Goal: Information Seeking & Learning: Learn about a topic

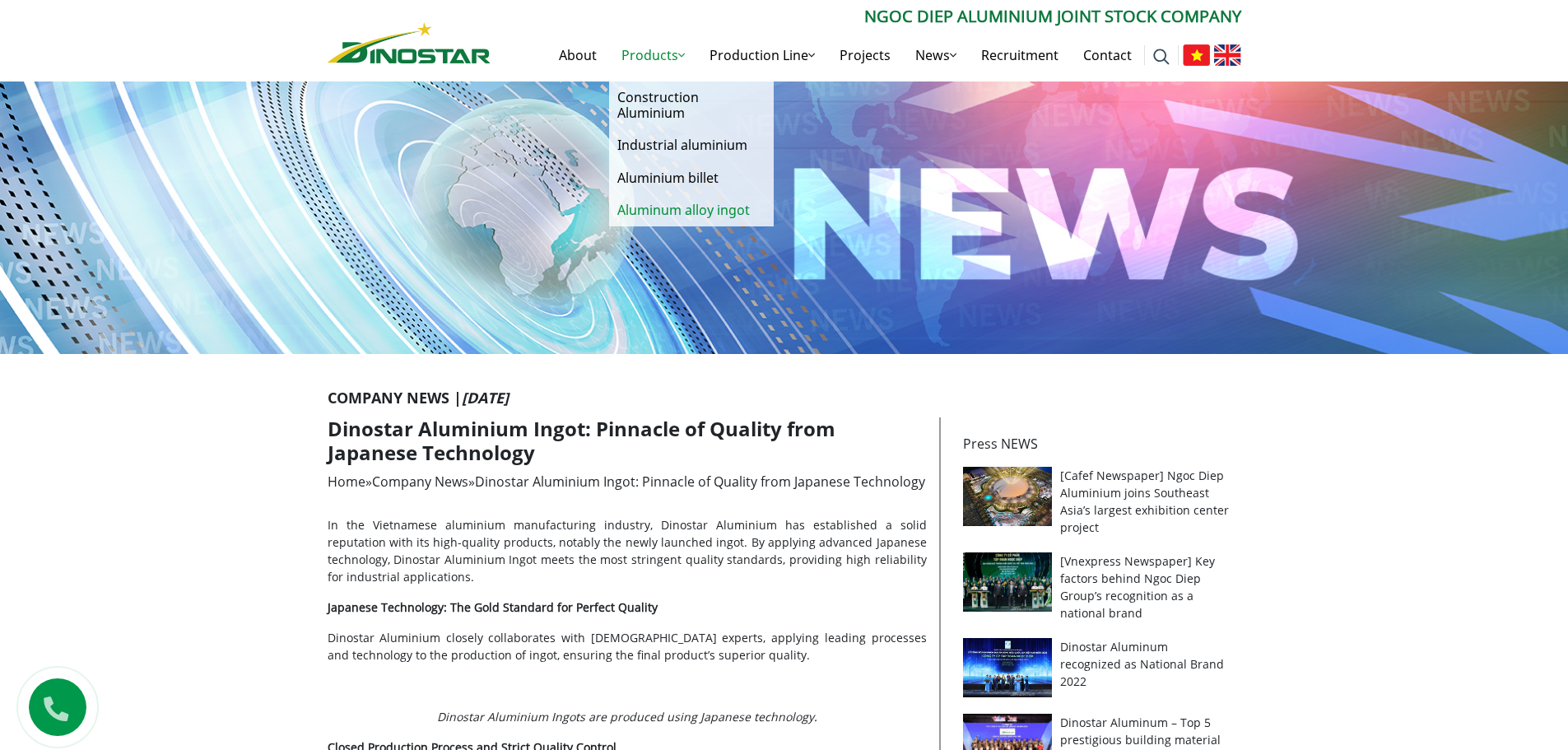
click at [655, 210] on link "Aluminum alloy ingot" at bounding box center [691, 210] width 164 height 32
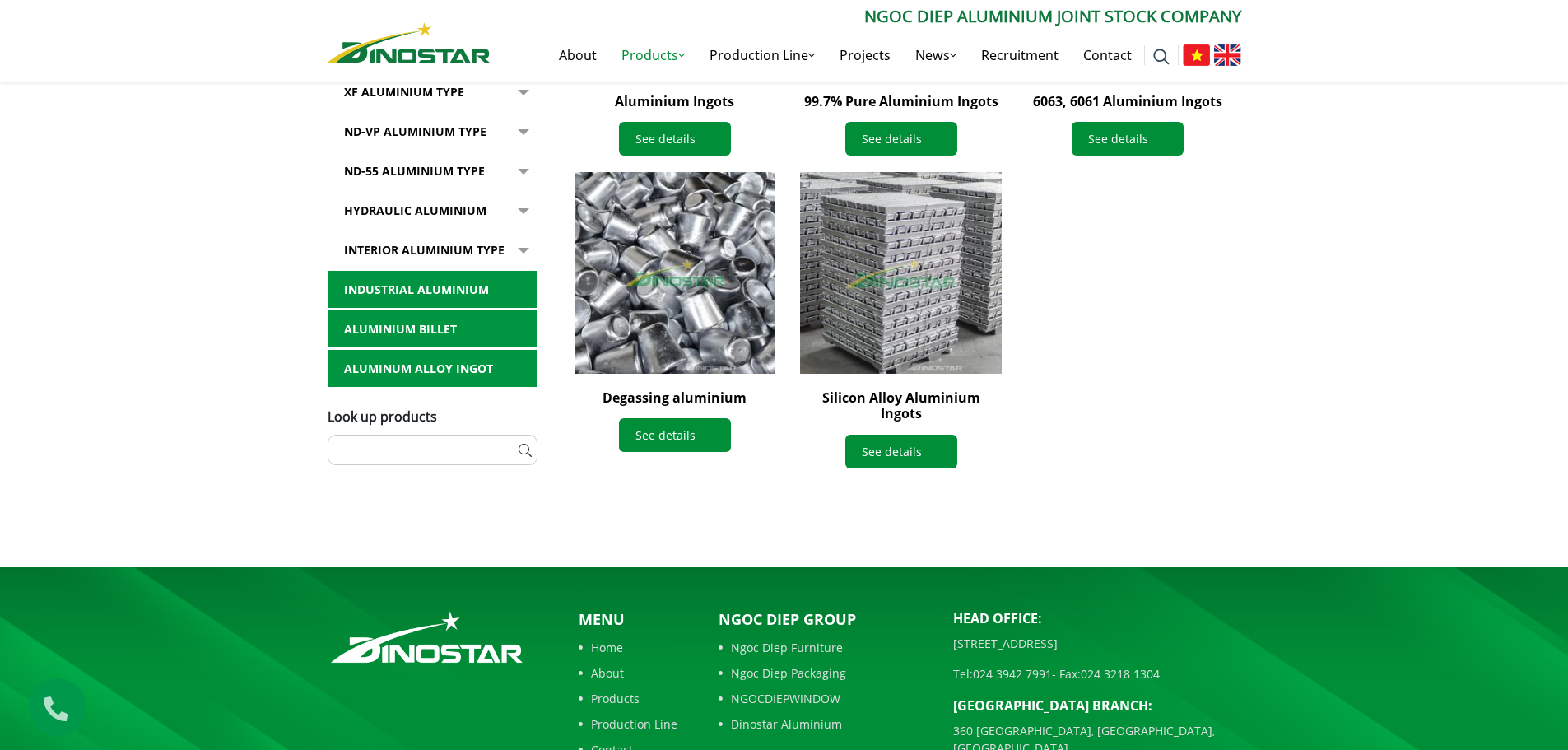
scroll to position [741, 0]
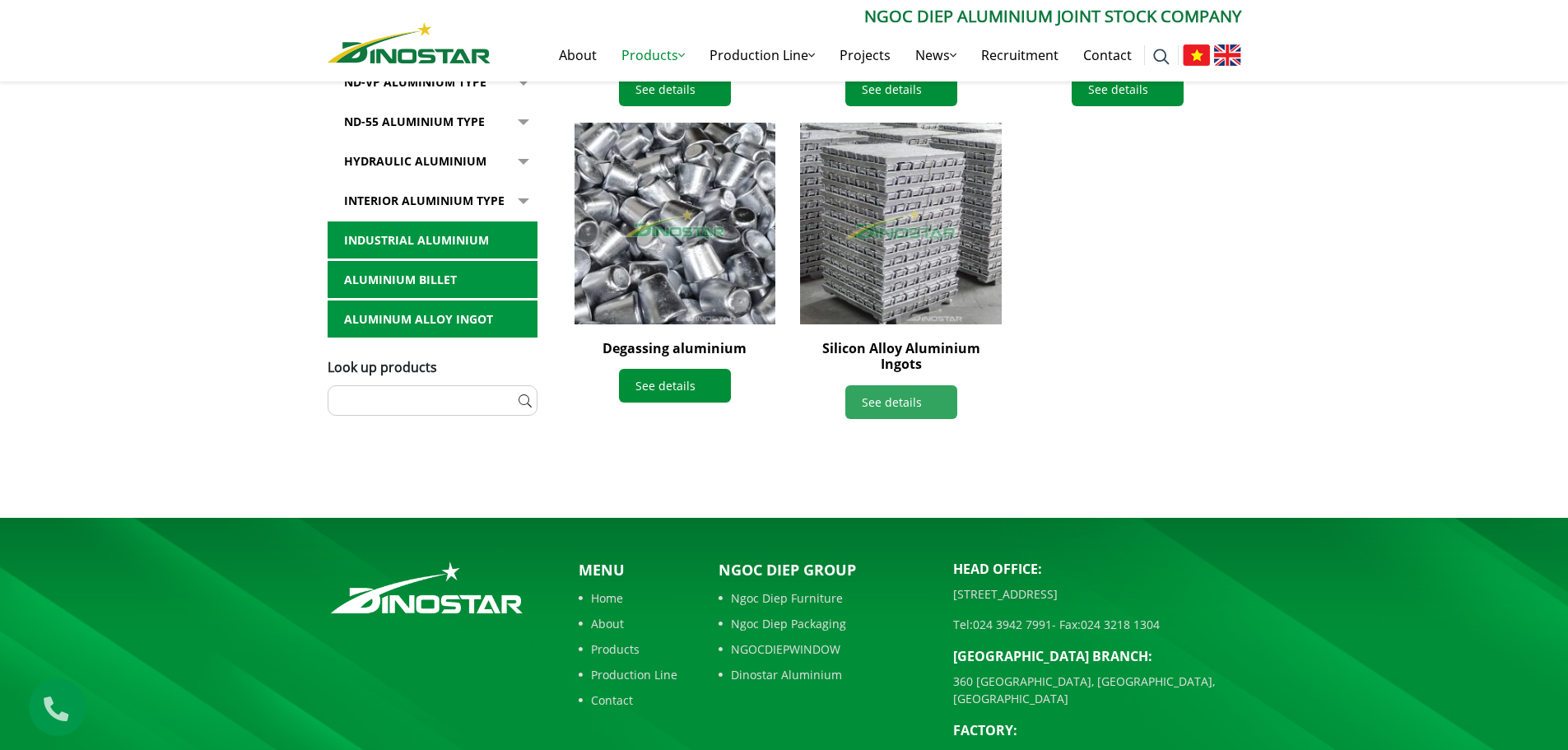
click at [908, 385] on link "See details" at bounding box center [901, 402] width 112 height 34
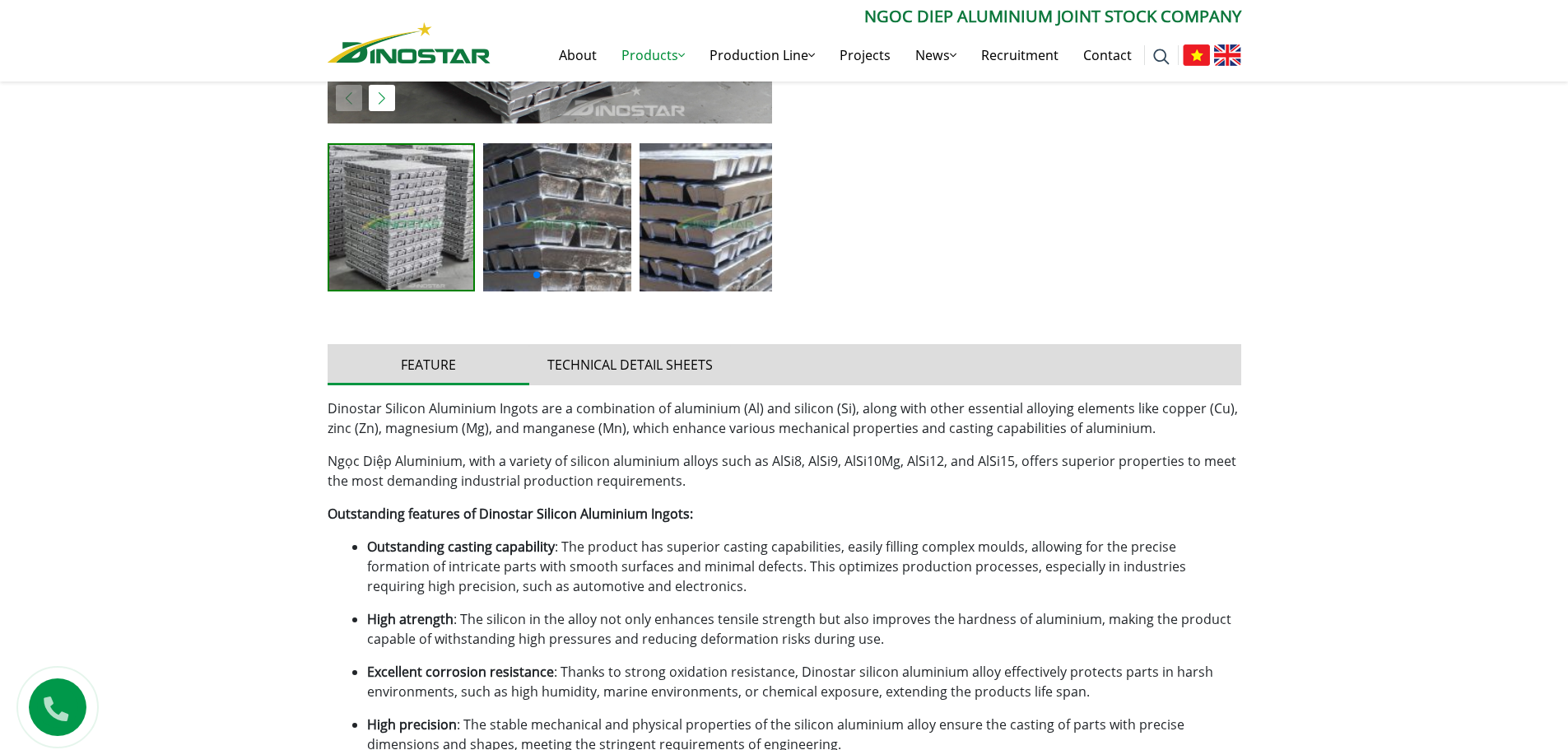
scroll to position [741, 0]
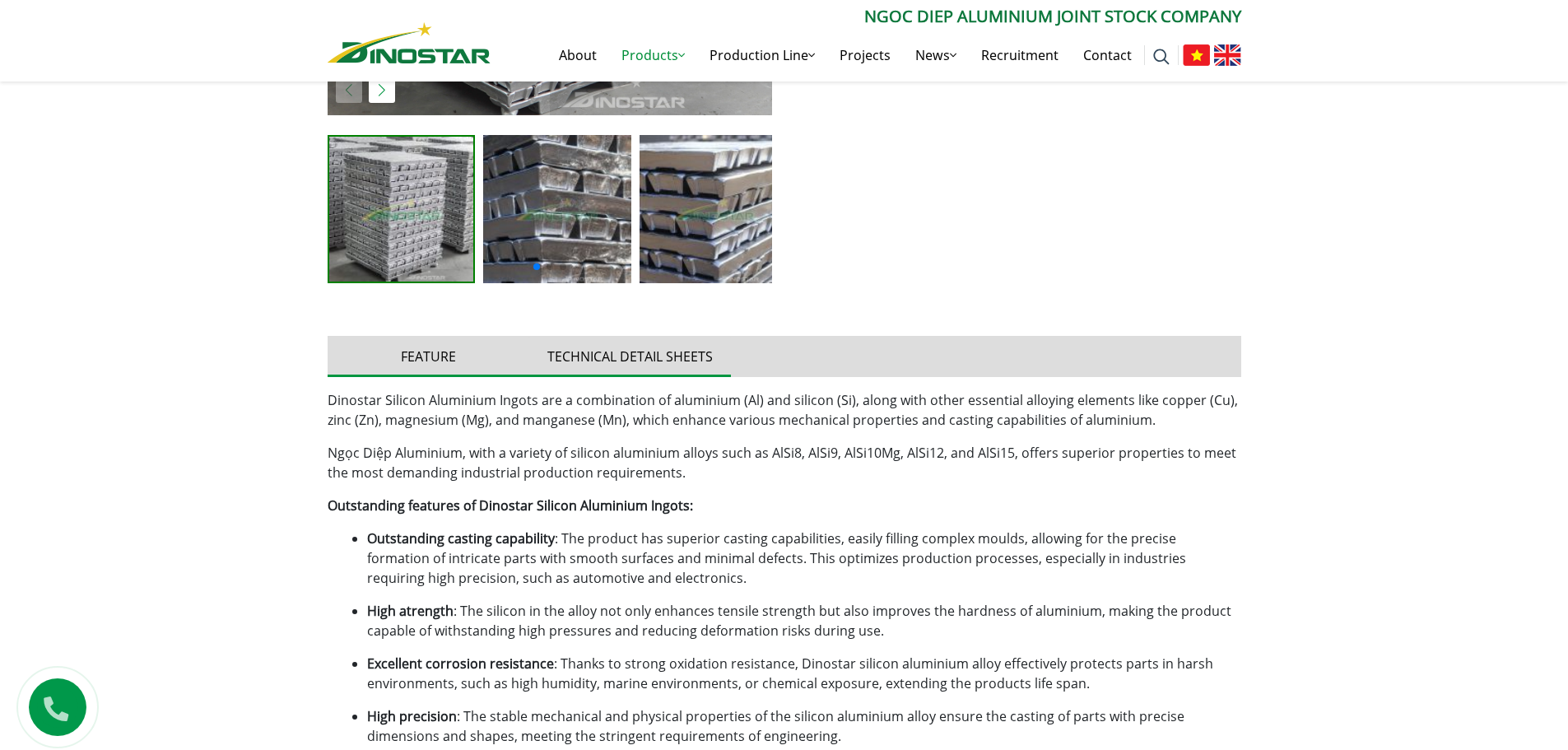
click at [656, 354] on button "Technical detail sheets" at bounding box center [630, 357] width 202 height 41
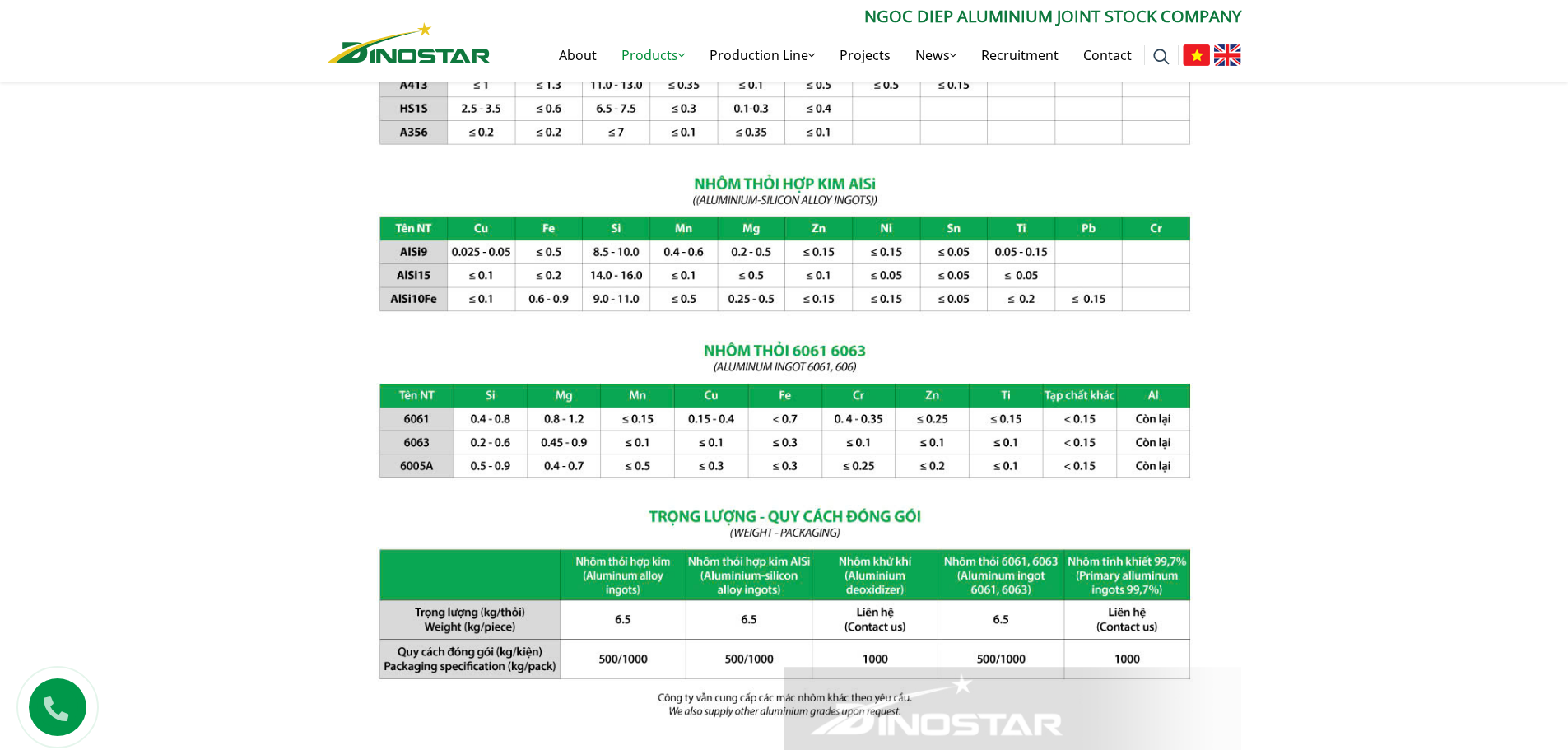
scroll to position [1399, 0]
